Goal: Task Accomplishment & Management: Manage account settings

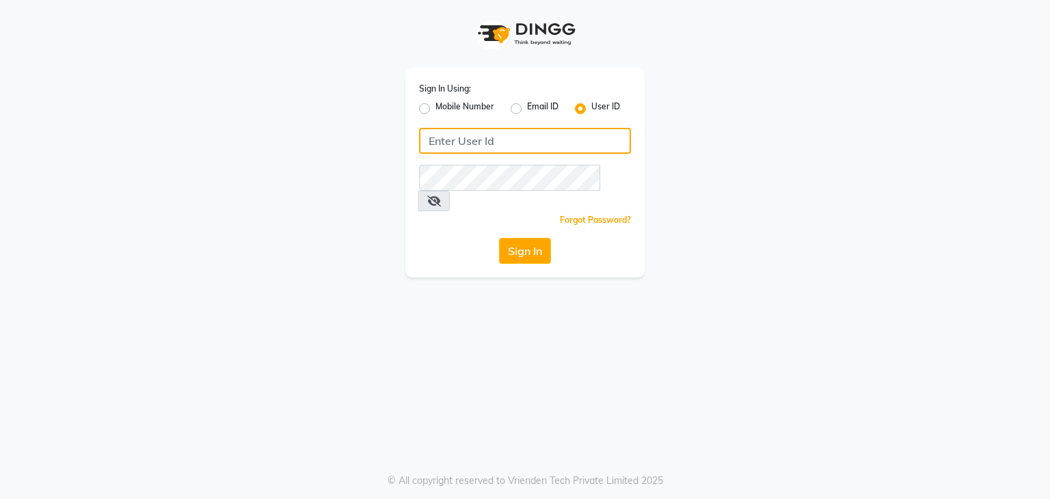
click at [437, 148] on input "Username" at bounding box center [525, 141] width 212 height 26
type input "hairstories"
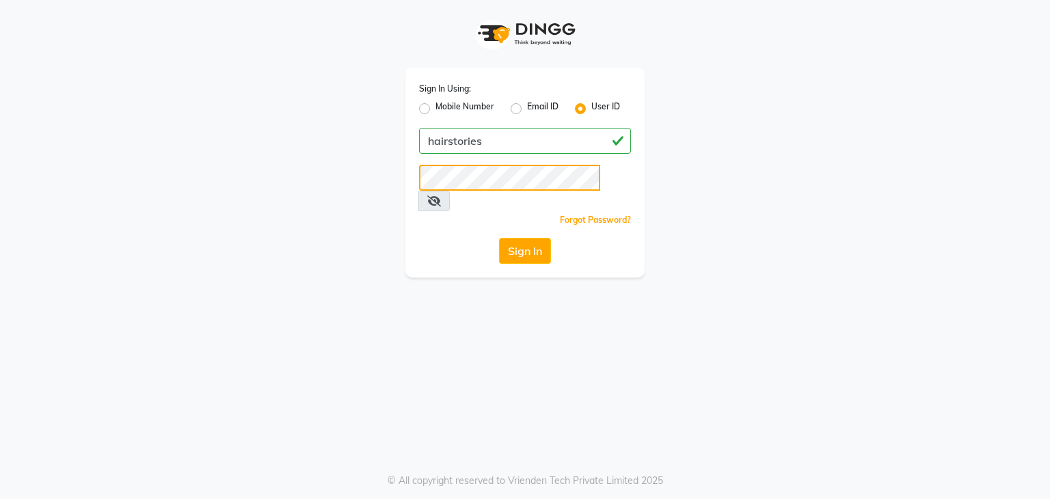
click at [499, 238] on button "Sign In" at bounding box center [525, 251] width 52 height 26
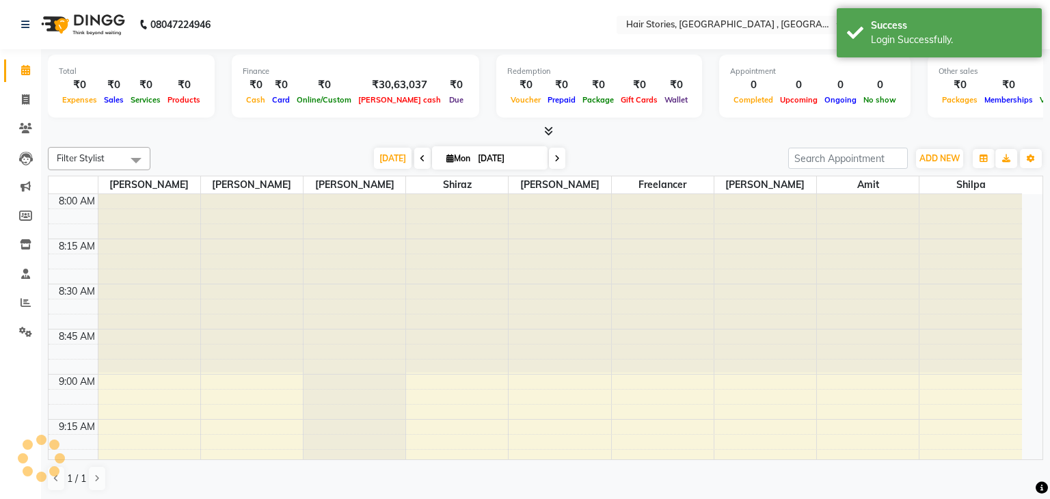
select select "en"
